Goal: Information Seeking & Learning: Learn about a topic

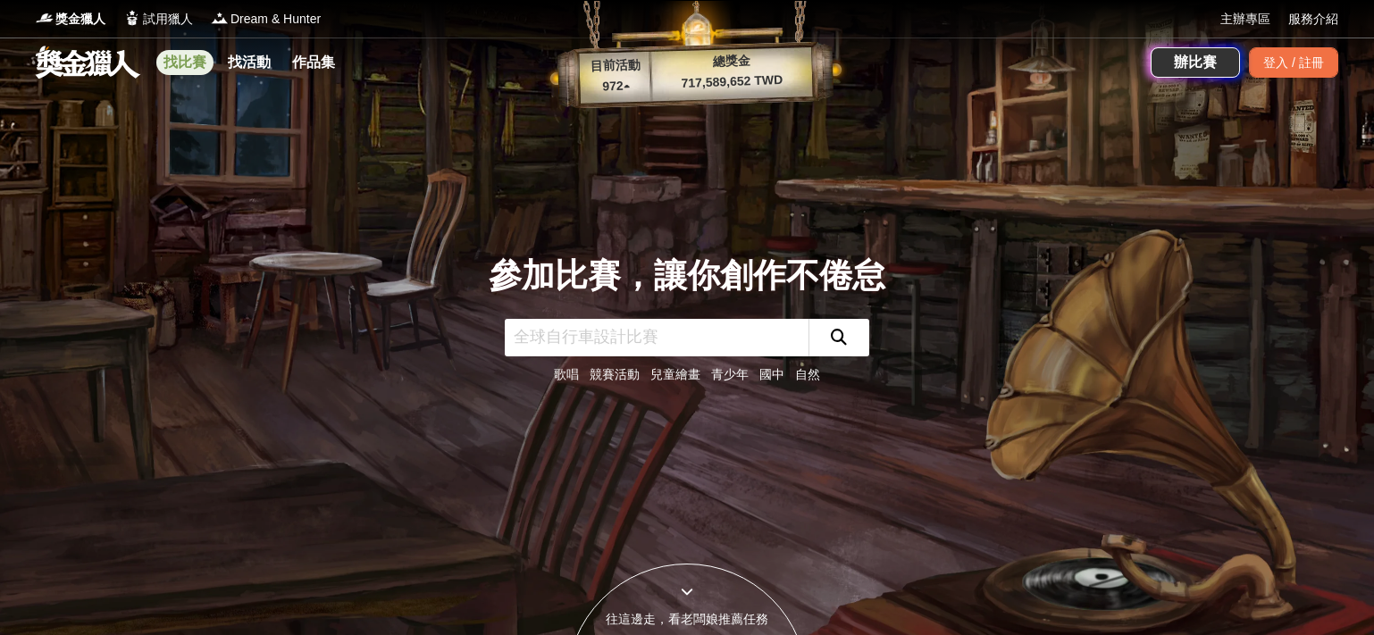
click at [197, 72] on link "找比賽" at bounding box center [184, 62] width 57 height 25
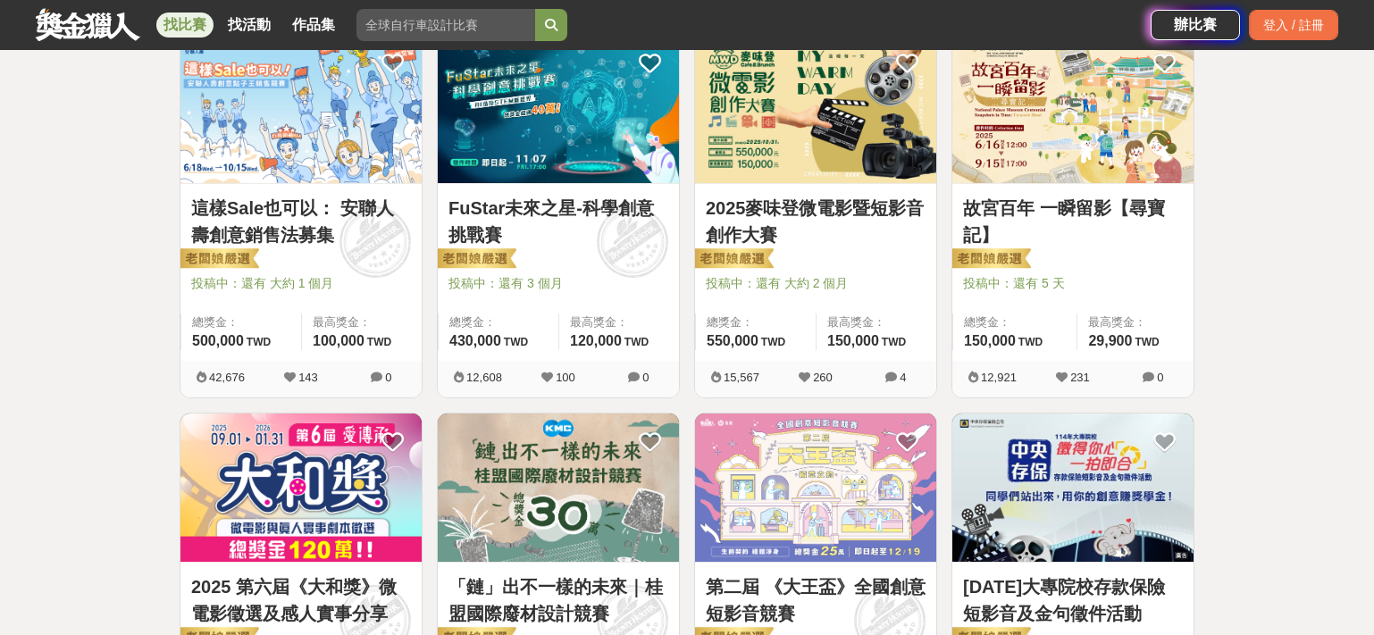
scroll to position [122, 0]
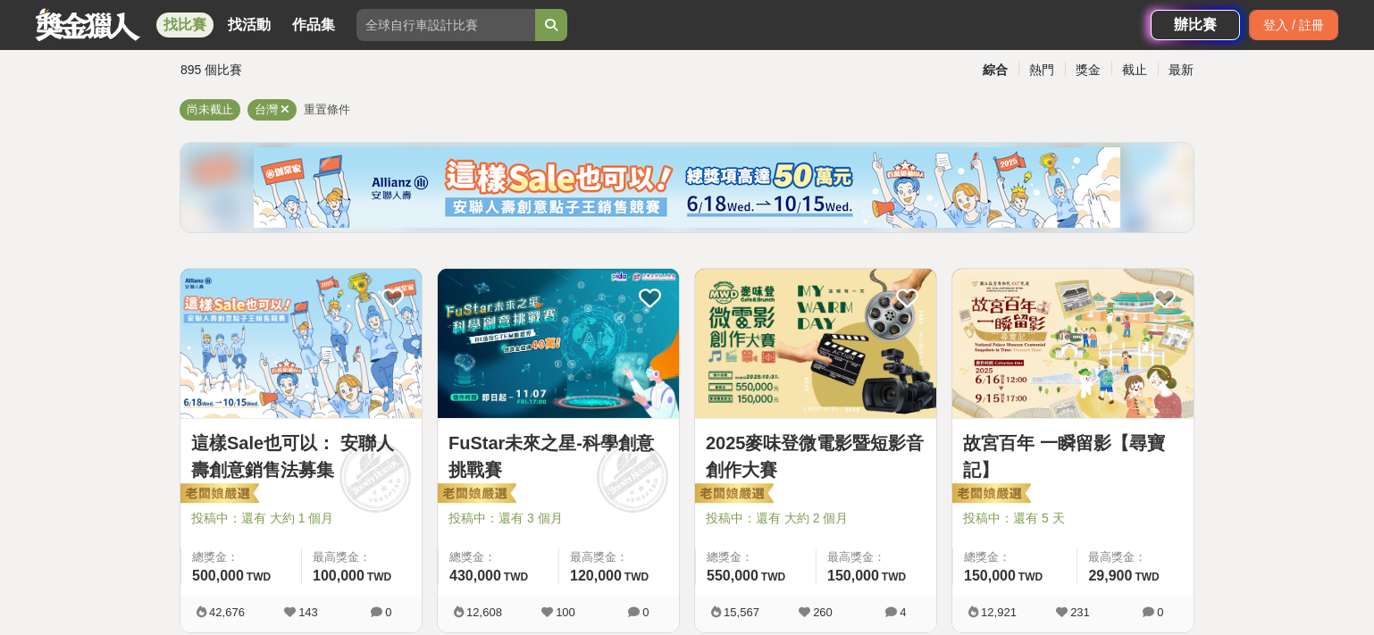
click at [993, 347] on img at bounding box center [1073, 343] width 241 height 149
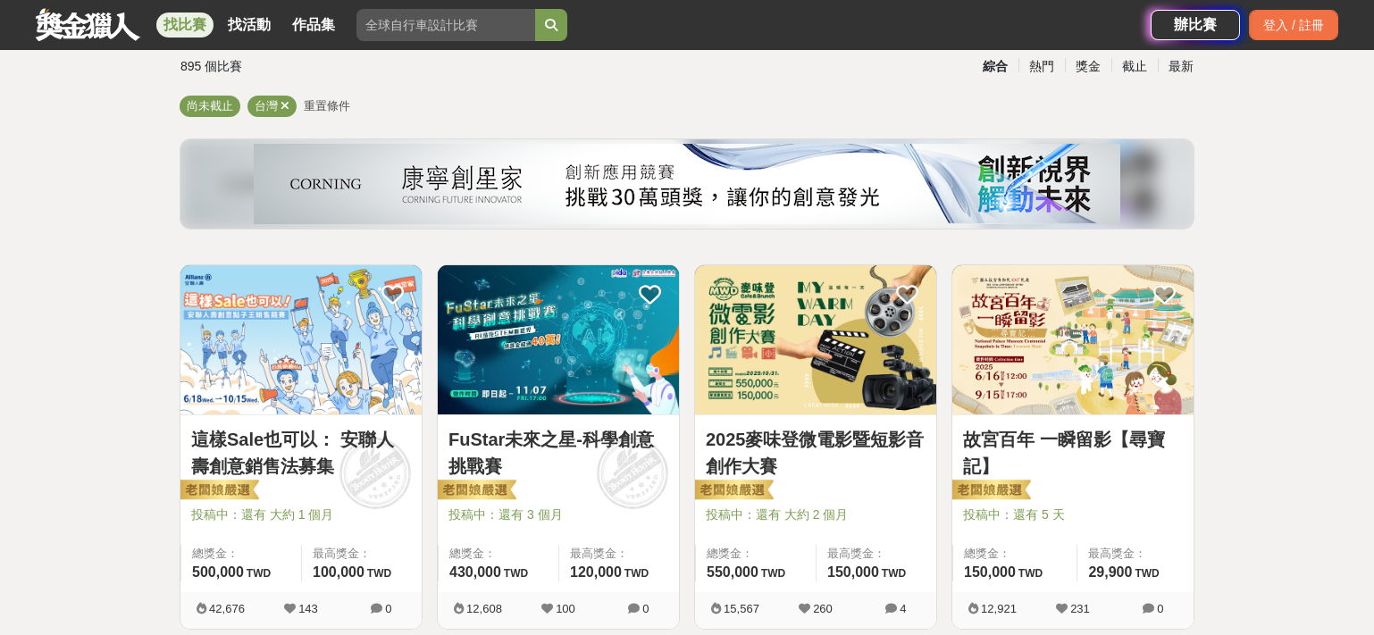
scroll to position [122, 0]
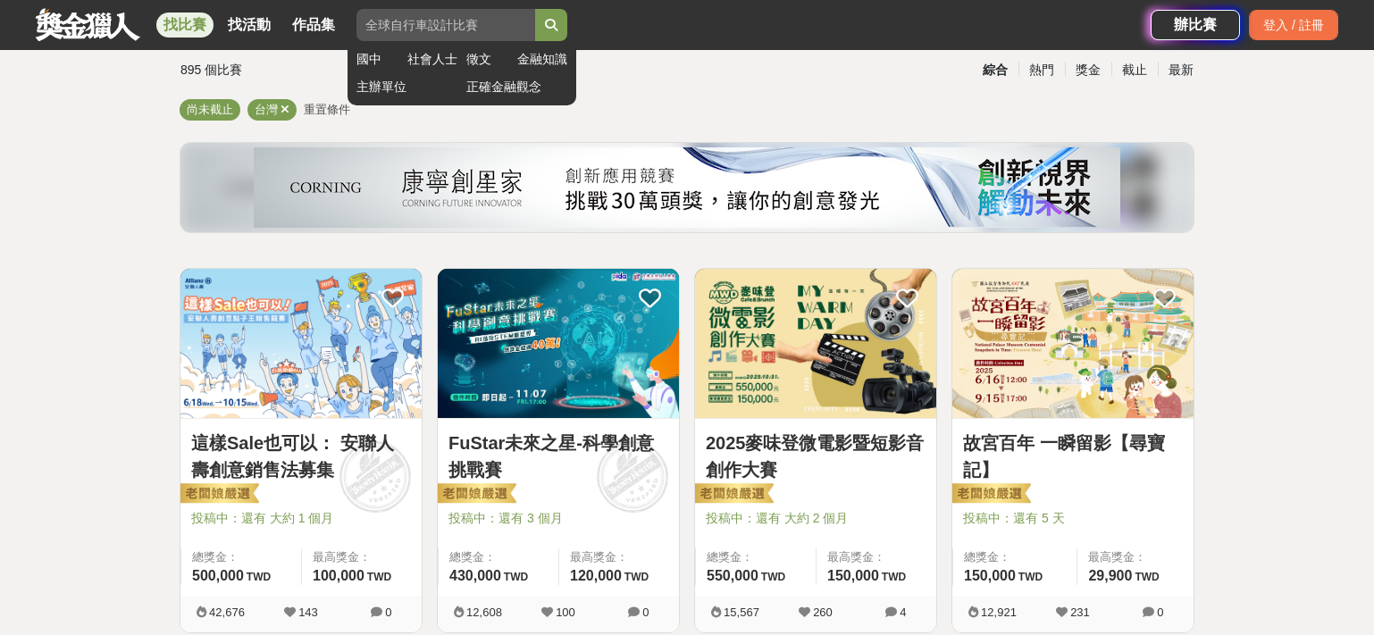
click at [549, 28] on button "submit" at bounding box center [551, 25] width 32 height 32
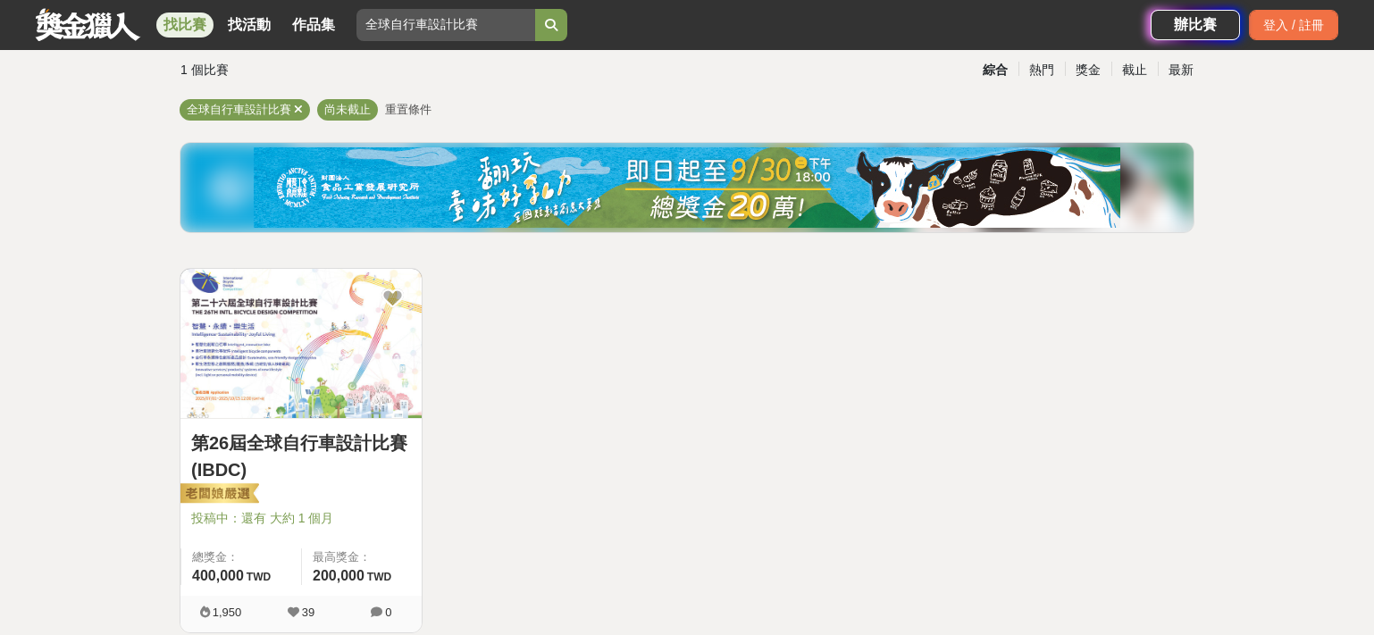
click at [399, 115] on span "重置條件" at bounding box center [408, 109] width 46 height 13
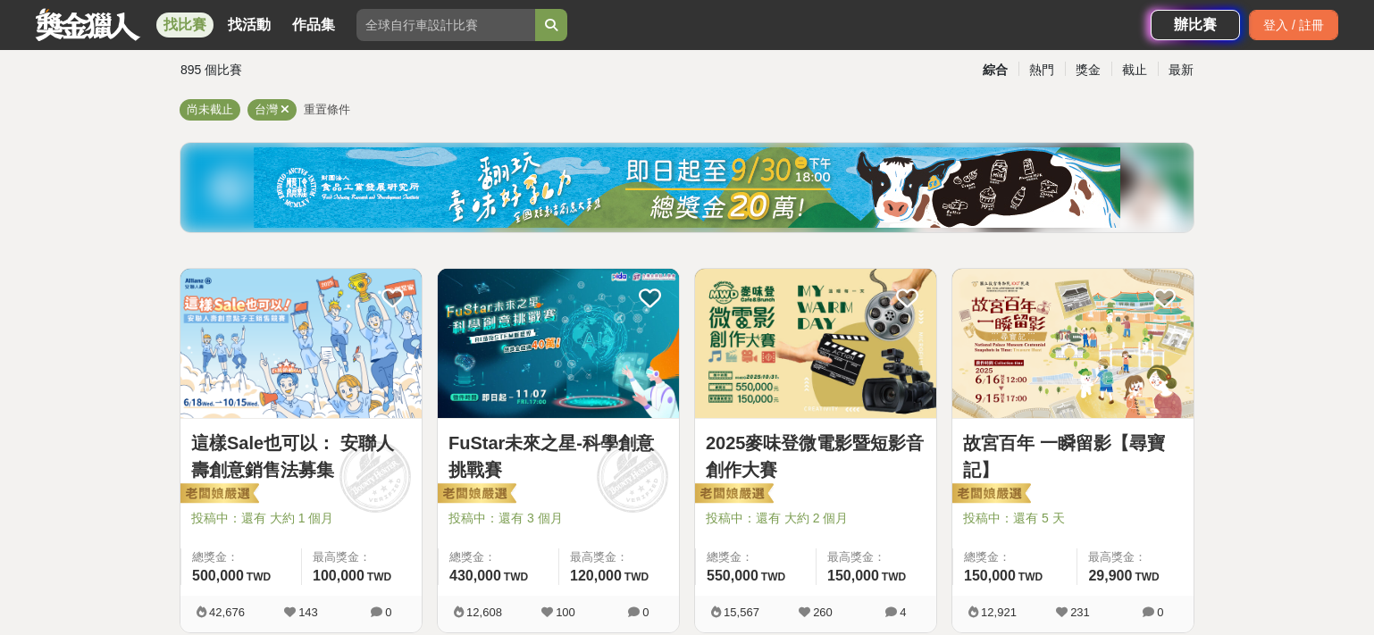
click at [315, 109] on span "重置條件" at bounding box center [327, 109] width 46 height 13
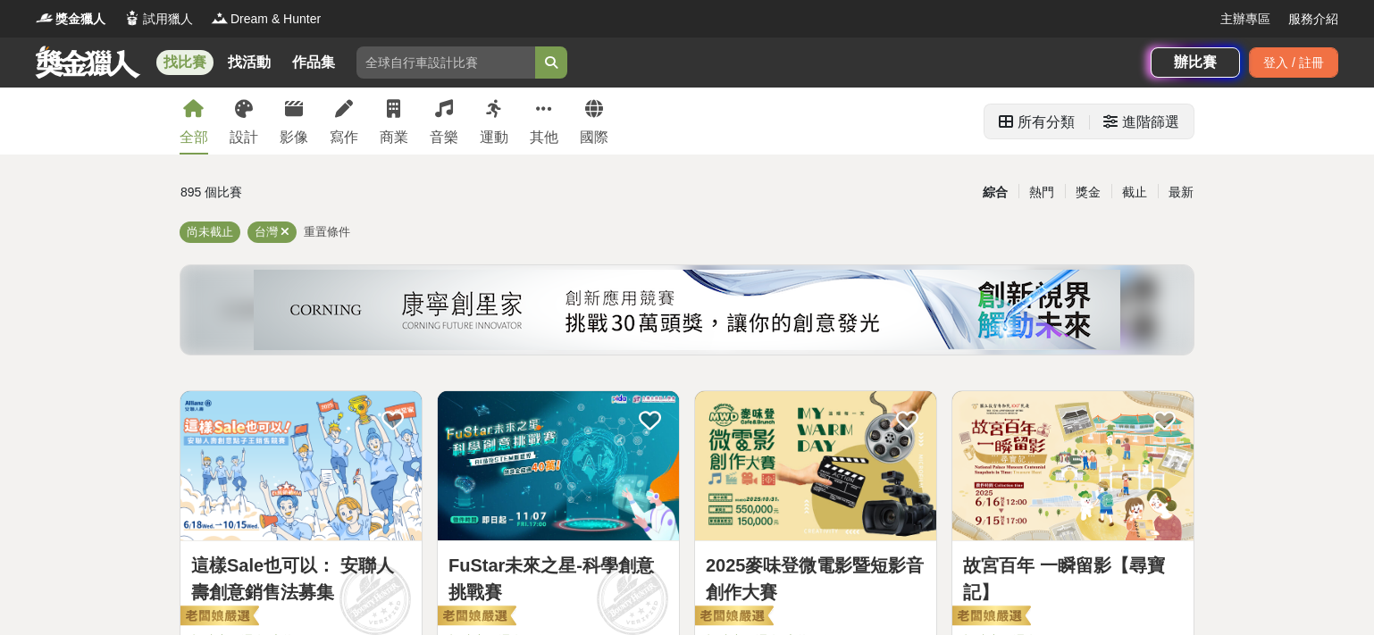
click at [1083, 138] on div "所有分類" at bounding box center [1037, 122] width 105 height 34
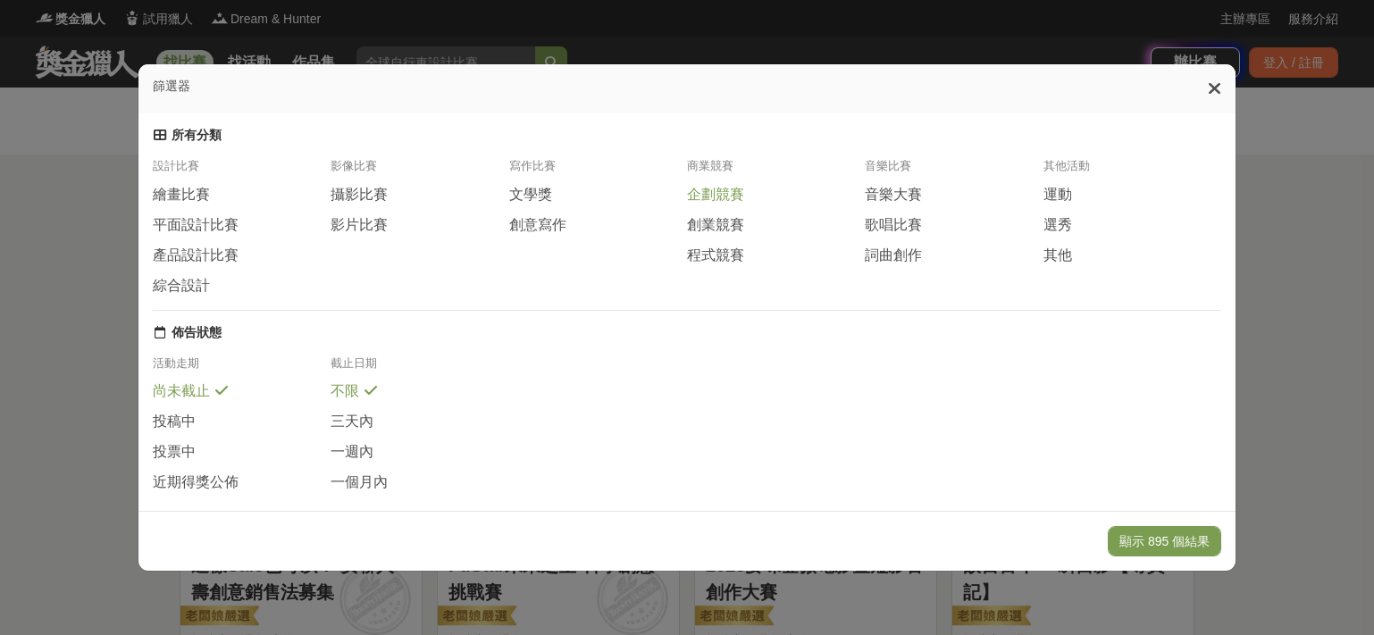
click at [739, 205] on span "企劃競賽" at bounding box center [715, 195] width 57 height 19
click at [1185, 554] on button "顯示 39 個結果" at bounding box center [1168, 541] width 106 height 30
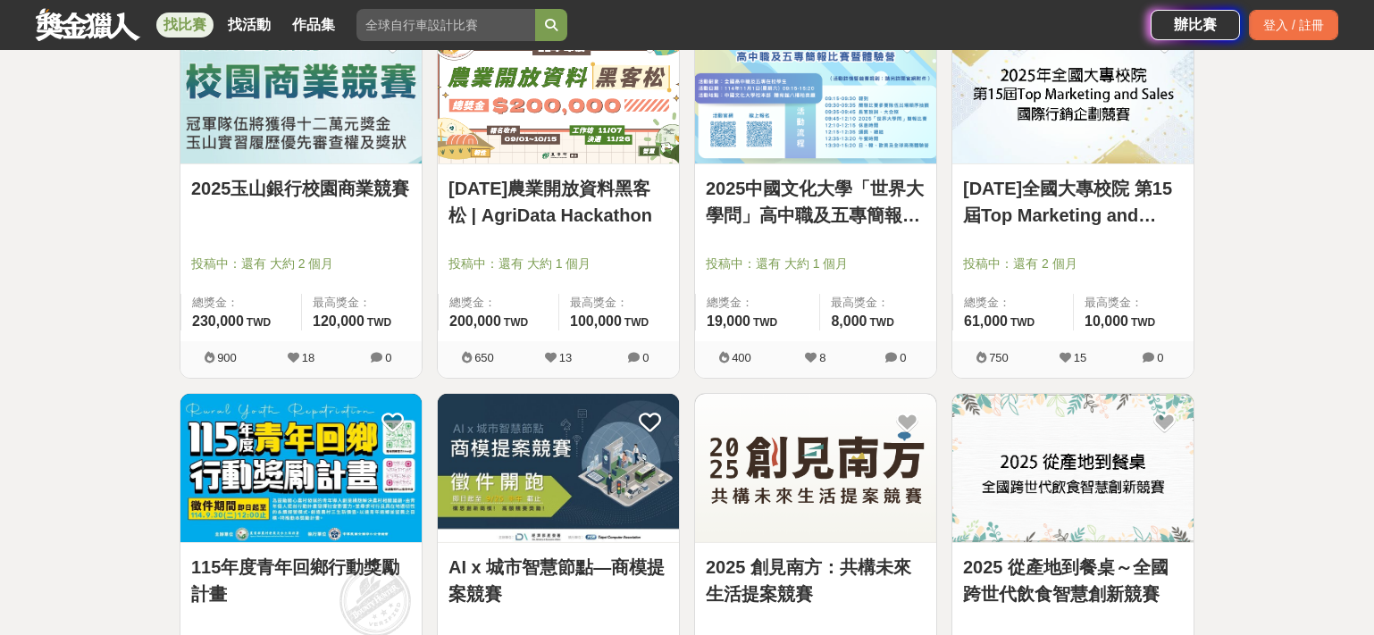
scroll to position [1698, 0]
